Goal: Find specific page/section: Find specific page/section

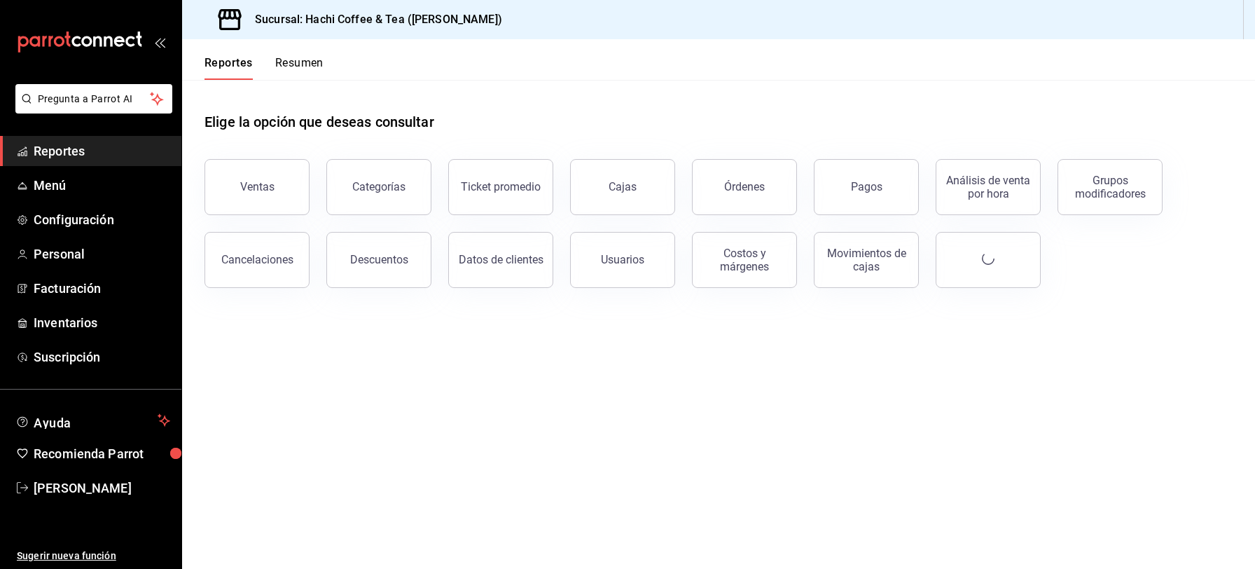
click at [250, 208] on button "Ventas" at bounding box center [257, 187] width 105 height 56
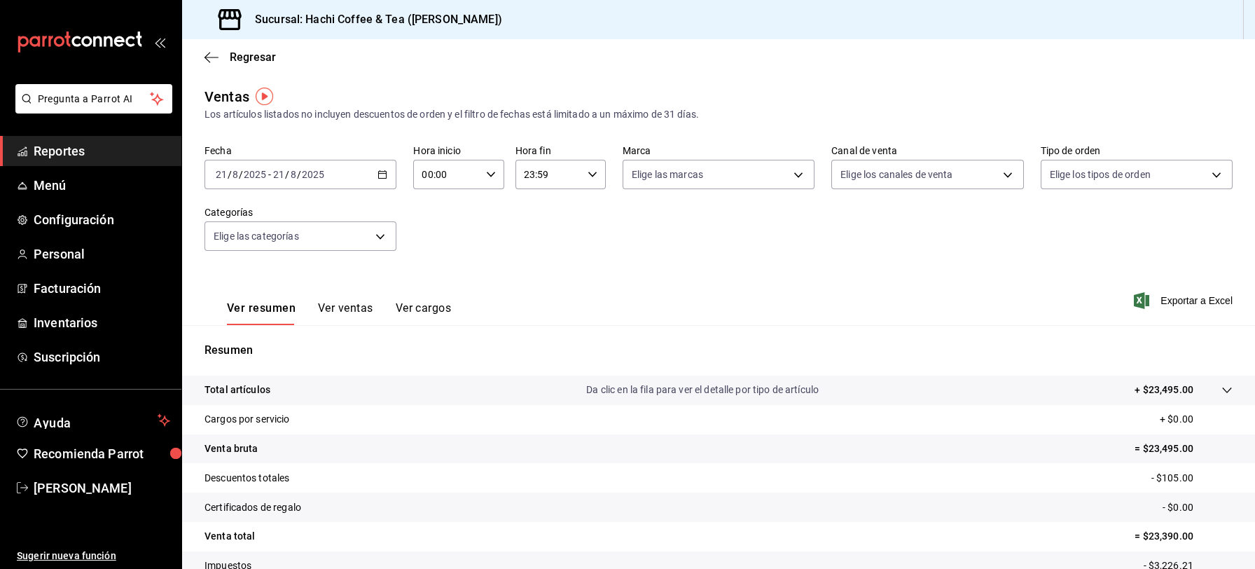
click at [121, 150] on span "Reportes" at bounding box center [102, 150] width 137 height 19
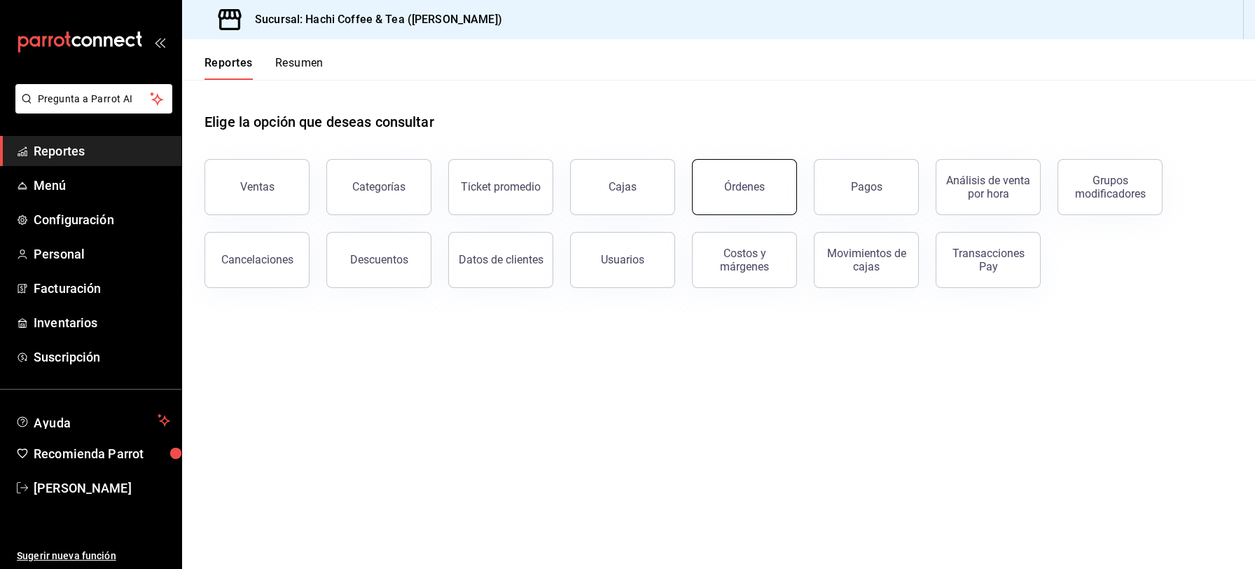
click at [728, 186] on div "Órdenes" at bounding box center [744, 186] width 41 height 13
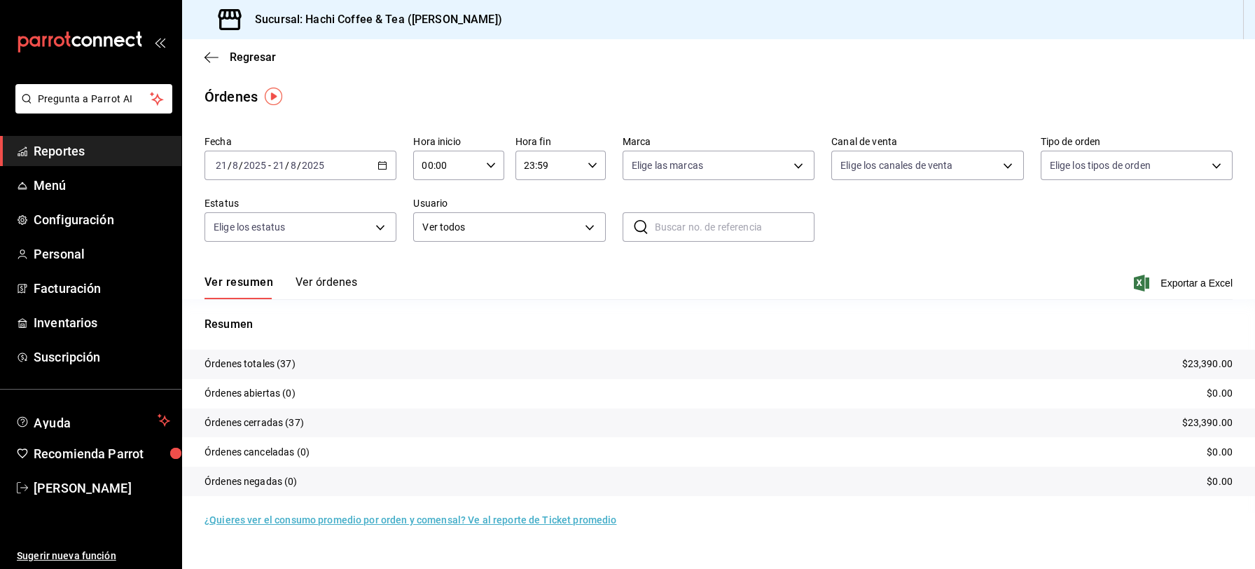
click at [310, 280] on button "Ver órdenes" at bounding box center [327, 287] width 62 height 24
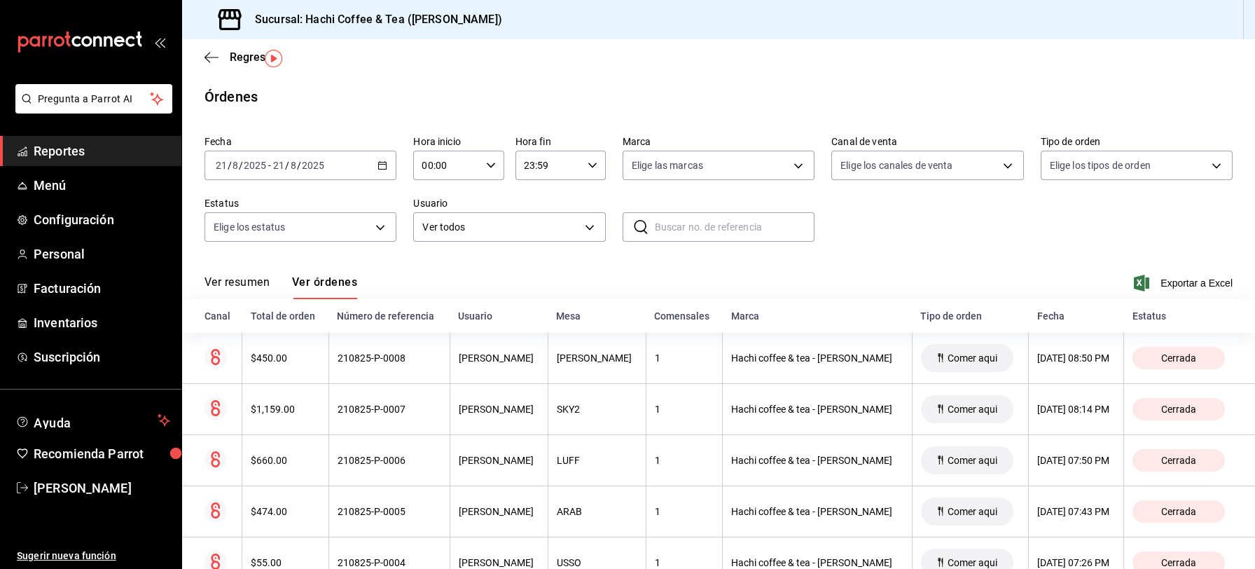
scroll to position [38, 0]
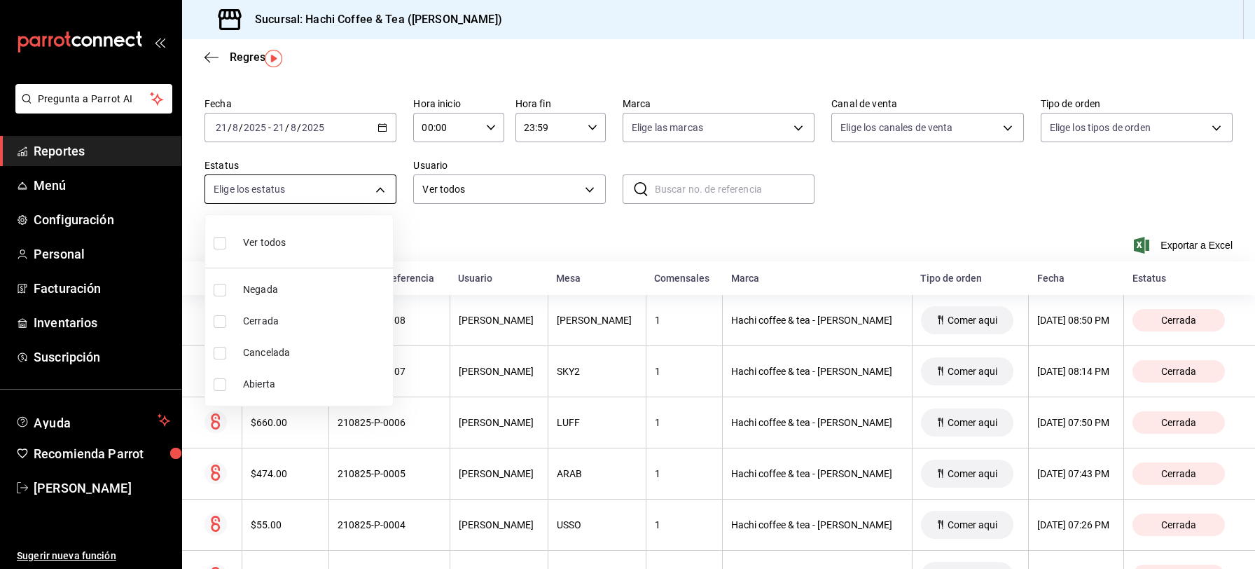
click at [376, 191] on body "Pregunta a Parrot AI Reportes Menú Configuración Personal Facturación Inventari…" at bounding box center [627, 284] width 1255 height 569
click at [279, 354] on span "Cancelada" at bounding box center [315, 352] width 144 height 15
type input "CANCELED"
checkbox input "true"
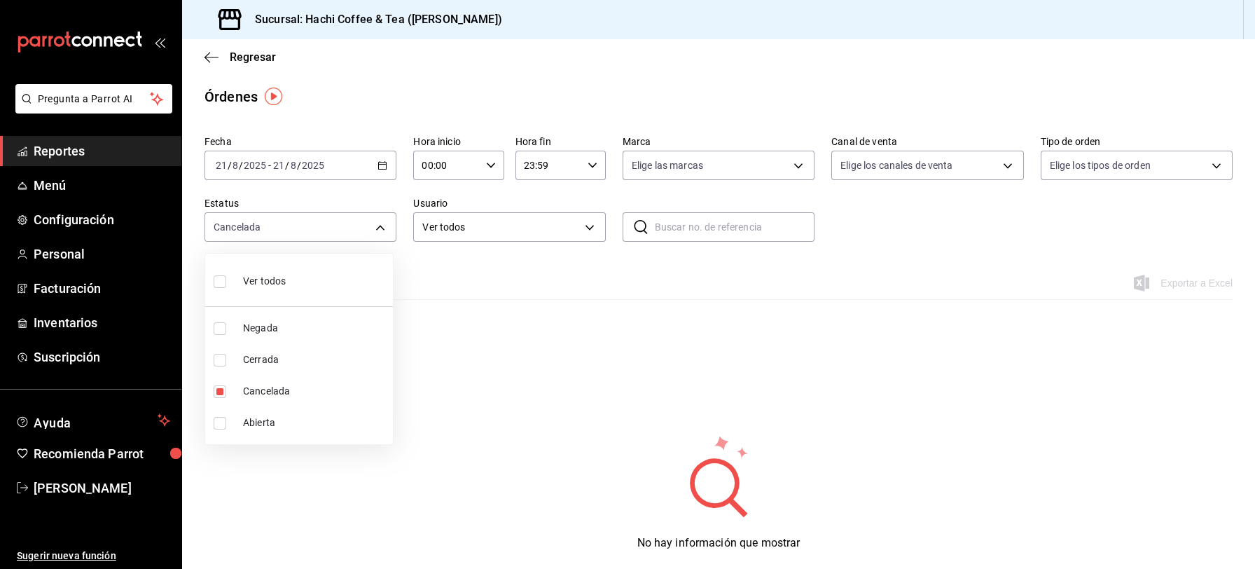
click at [67, 154] on div at bounding box center [627, 284] width 1255 height 569
click at [63, 153] on span "Reportes" at bounding box center [102, 150] width 137 height 19
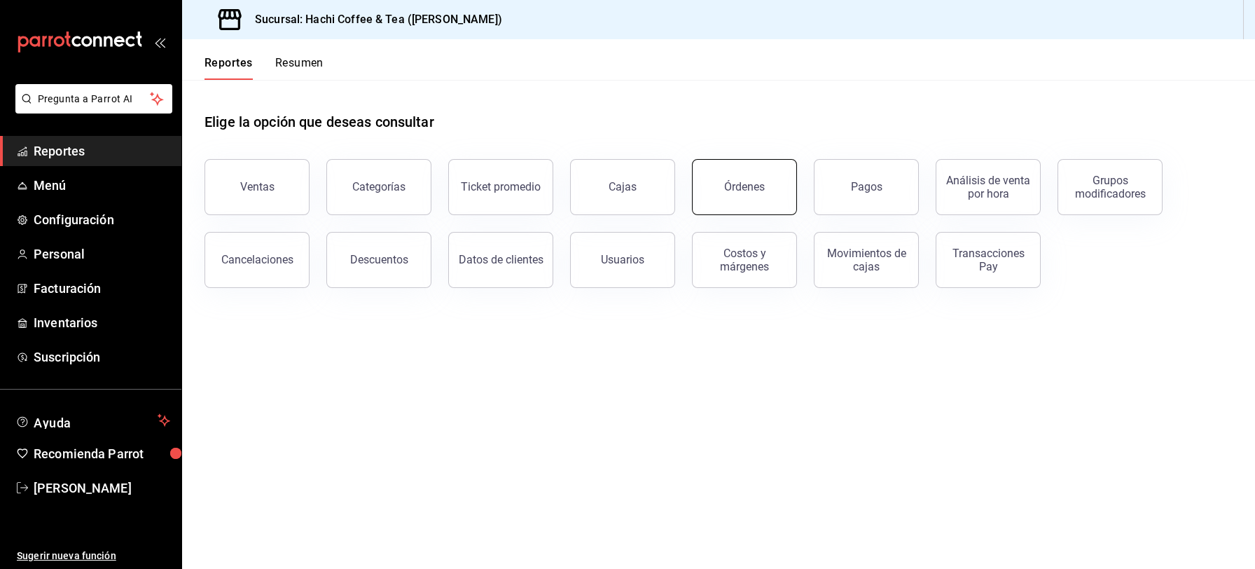
click at [719, 207] on button "Órdenes" at bounding box center [744, 187] width 105 height 56
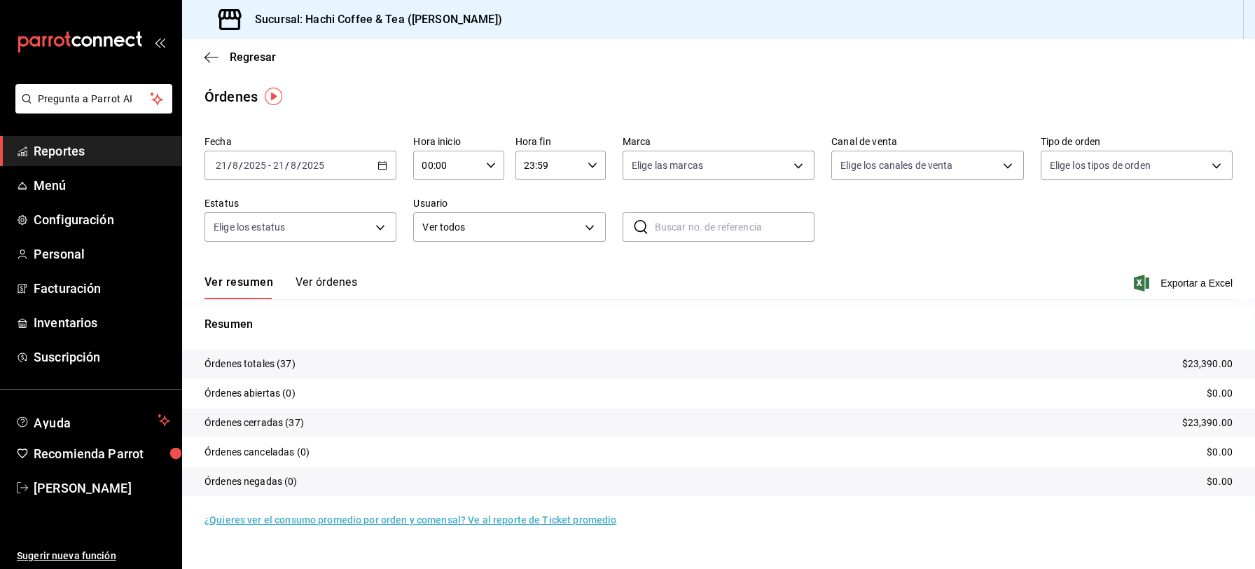
click at [329, 283] on button "Ver órdenes" at bounding box center [327, 287] width 62 height 24
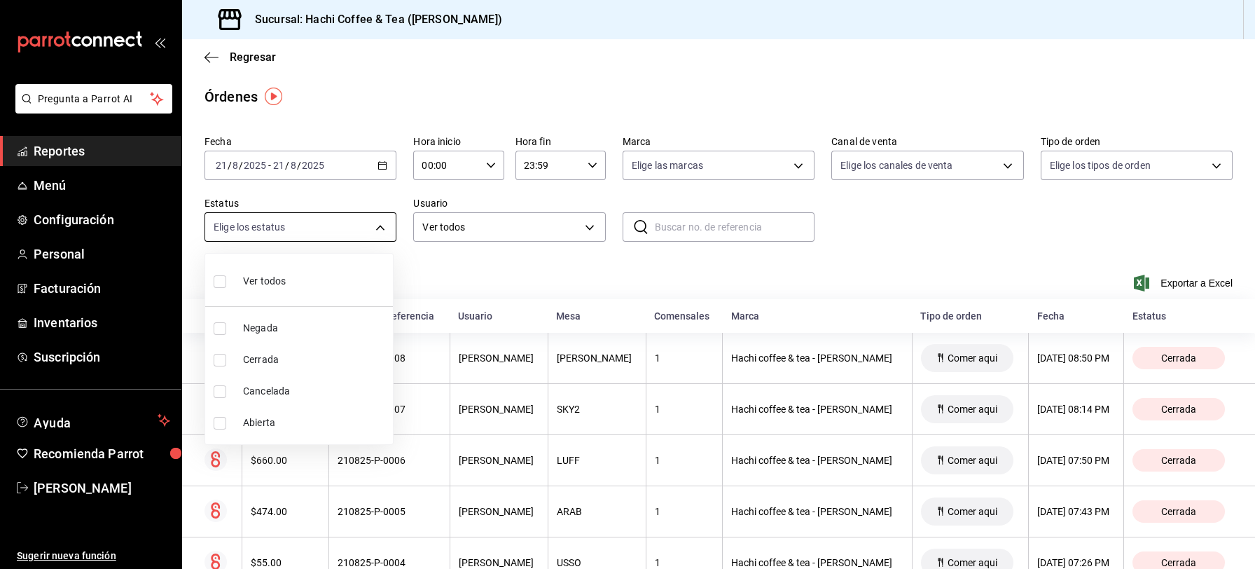
click at [379, 226] on body "Pregunta a Parrot AI Reportes Menú Configuración Personal Facturación Inventari…" at bounding box center [627, 284] width 1255 height 569
click at [262, 363] on span "Cerrada" at bounding box center [315, 359] width 144 height 15
type input "FINISHED"
checkbox input "true"
drag, startPoint x: 1252, startPoint y: 134, endPoint x: 1248, endPoint y: 158, distance: 24.2
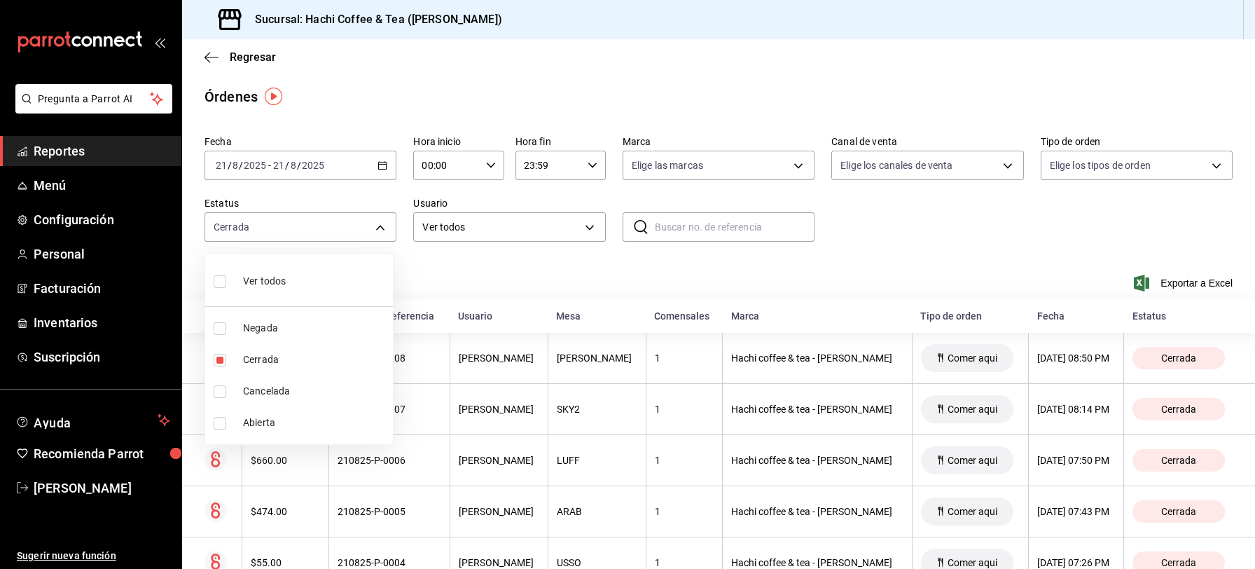
click at [1248, 158] on div at bounding box center [627, 284] width 1255 height 569
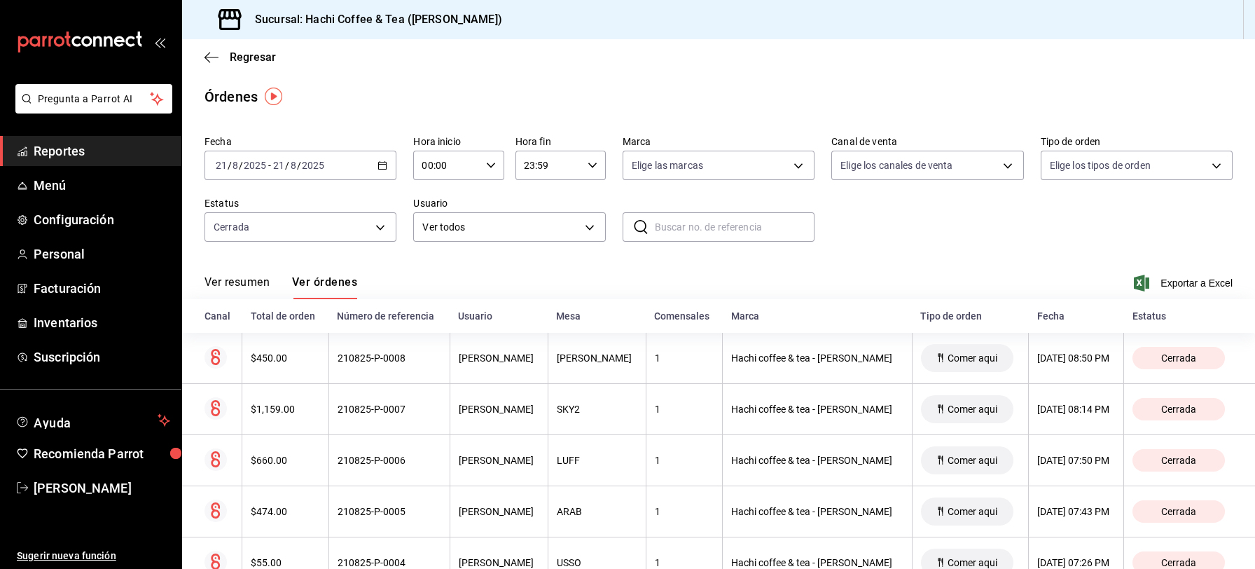
click at [58, 153] on span "Reportes" at bounding box center [102, 150] width 137 height 19
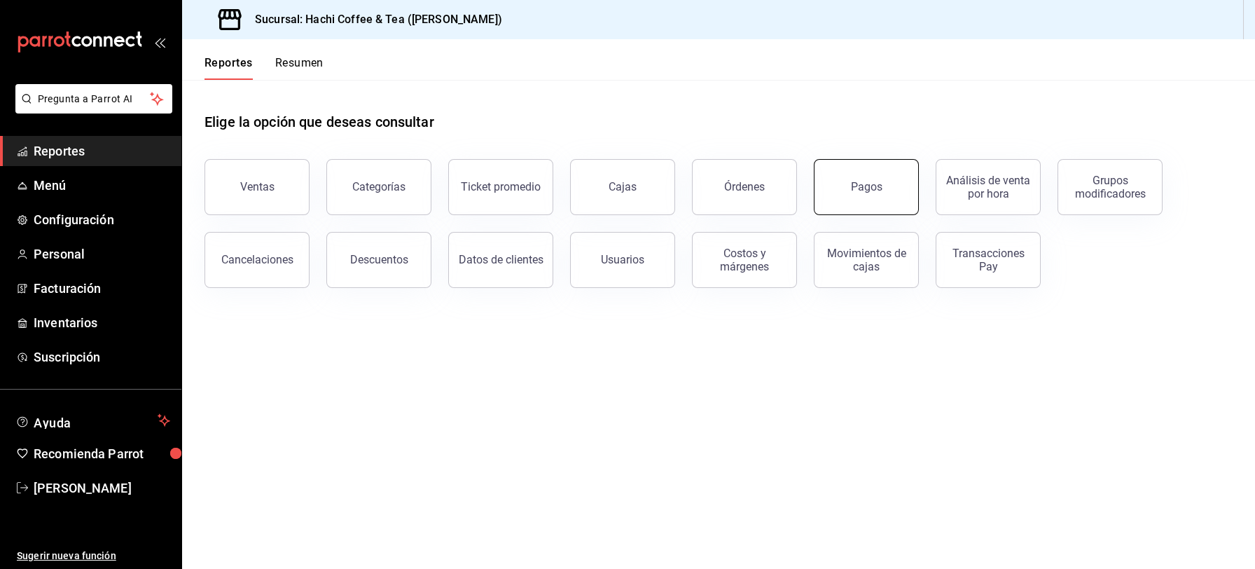
click at [856, 194] on button "Pagos" at bounding box center [866, 187] width 105 height 56
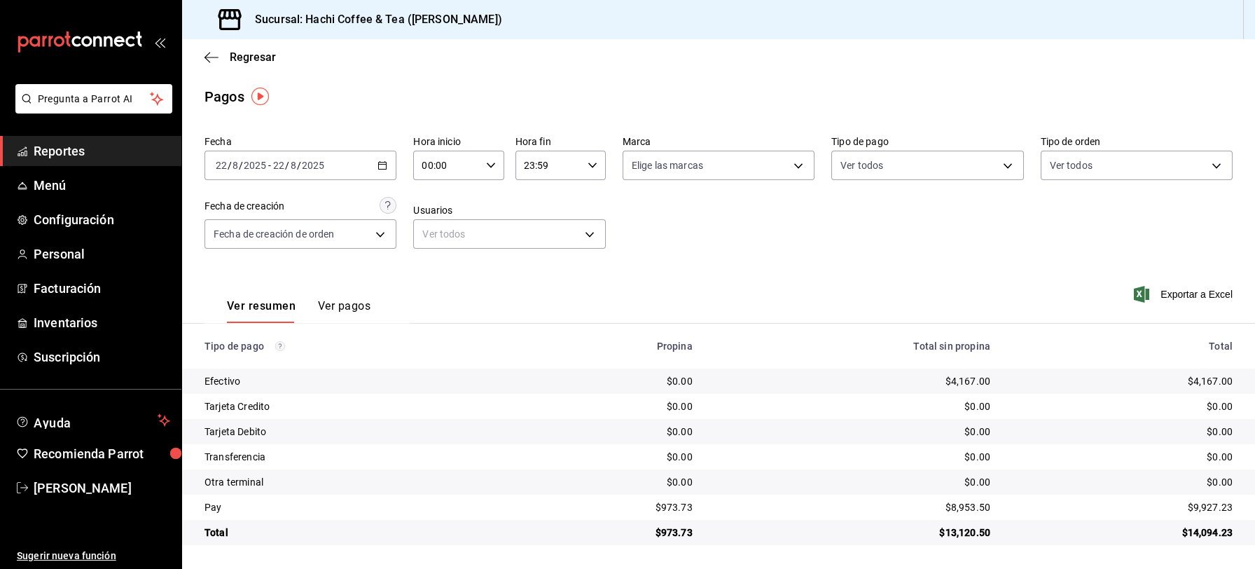
click at [127, 163] on link "Reportes" at bounding box center [90, 151] width 181 height 30
